Goal: Information Seeking & Learning: Learn about a topic

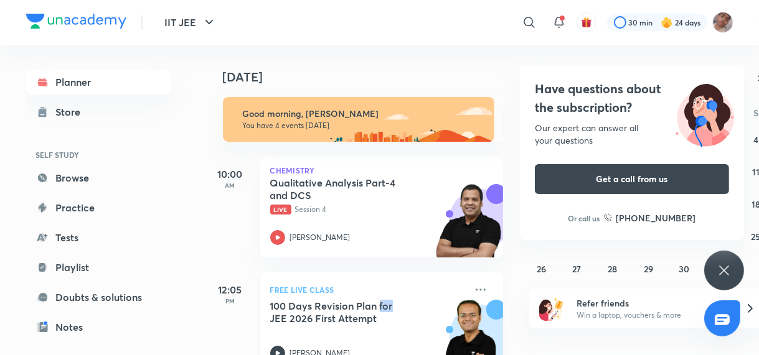
scroll to position [70, 12]
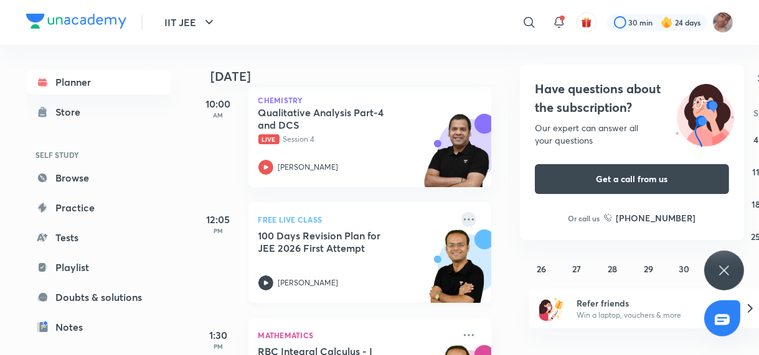
click at [461, 216] on icon at bounding box center [468, 219] width 15 height 15
click at [727, 277] on icon at bounding box center [723, 270] width 15 height 15
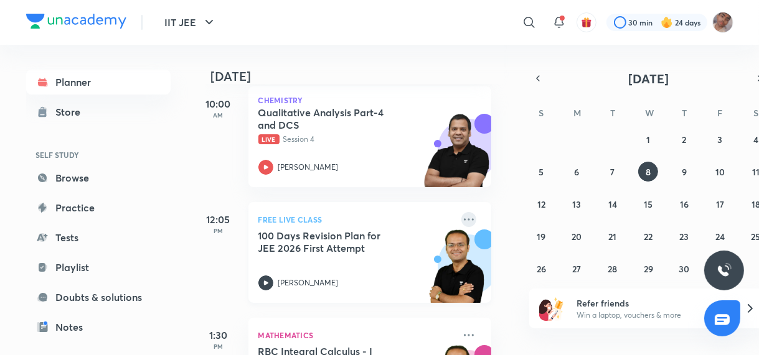
click at [461, 217] on icon at bounding box center [468, 219] width 15 height 15
click at [499, 171] on div "[DATE] Good morning, [PERSON_NAME] You have 4 events [DATE] 10:00 AM Chemistry …" at bounding box center [358, 200] width 307 height 311
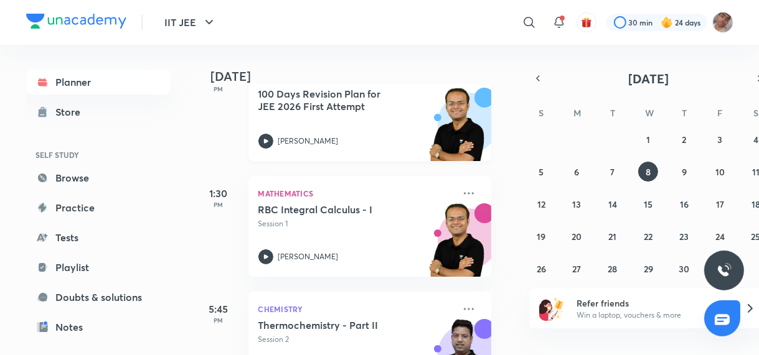
scroll to position [259, 12]
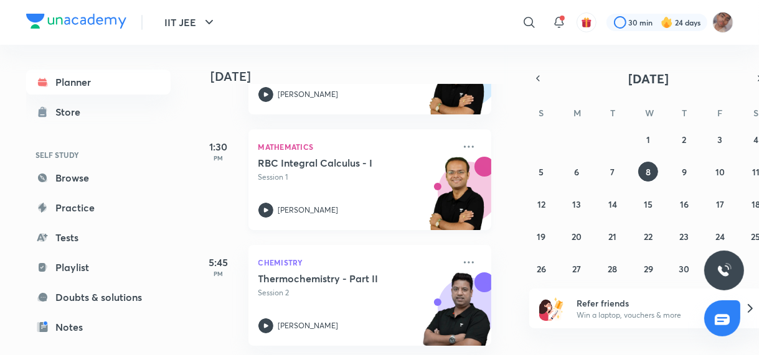
click at [358, 194] on div "RBC Integral Calculus - I Session 1 [PERSON_NAME]" at bounding box center [355, 187] width 195 height 61
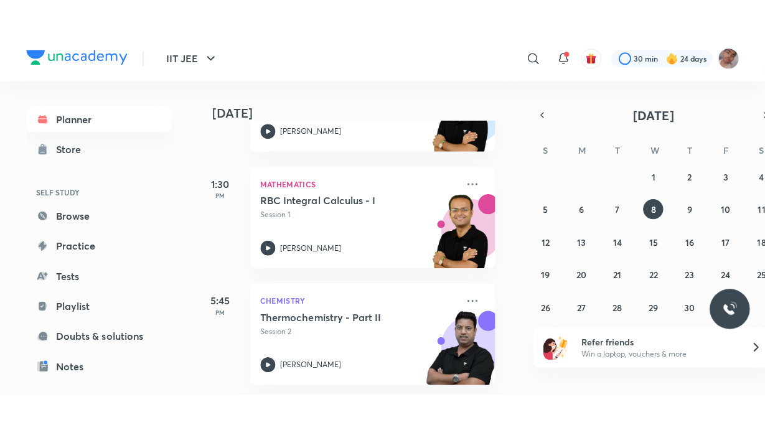
scroll to position [192, 12]
